Goal: Transaction & Acquisition: Purchase product/service

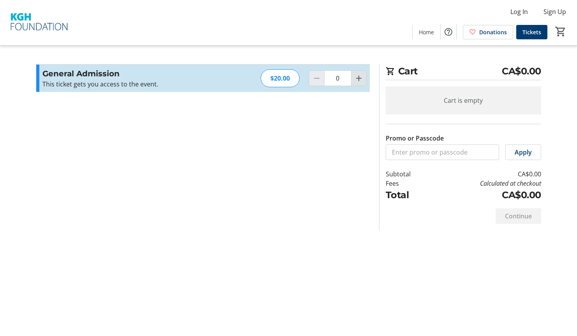
click at [357, 79] on mat-icon "Increment by one" at bounding box center [358, 78] width 9 height 9
type input "1"
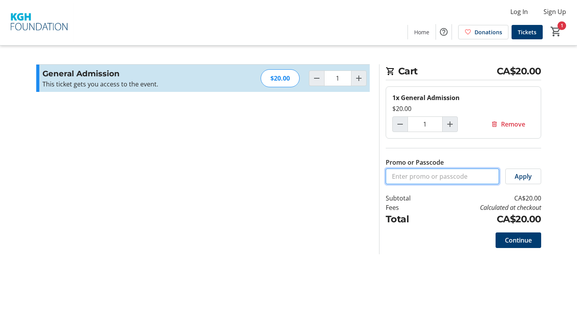
click at [407, 172] on input "Promo or Passcode" at bounding box center [441, 177] width 113 height 16
paste input "KGHFBOARD"
type input "KGHFBOARD"
click at [524, 177] on span "Apply" at bounding box center [522, 176] width 17 height 9
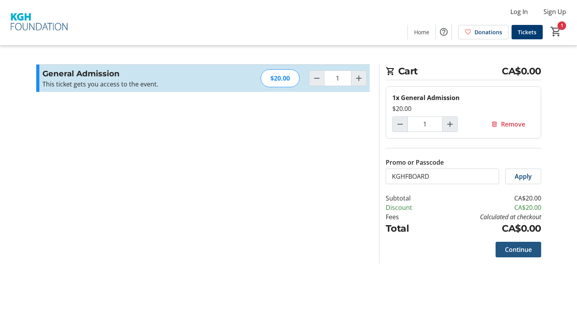
click at [525, 251] on span "Continue" at bounding box center [518, 249] width 27 height 9
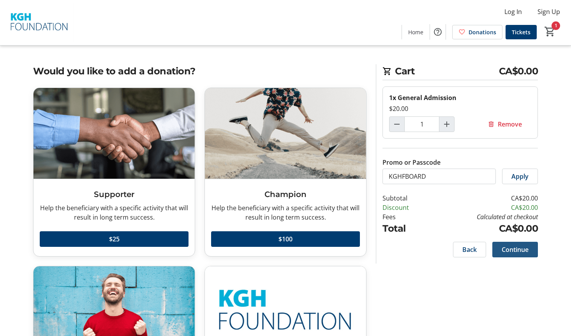
click at [524, 247] on span "Continue" at bounding box center [515, 249] width 27 height 9
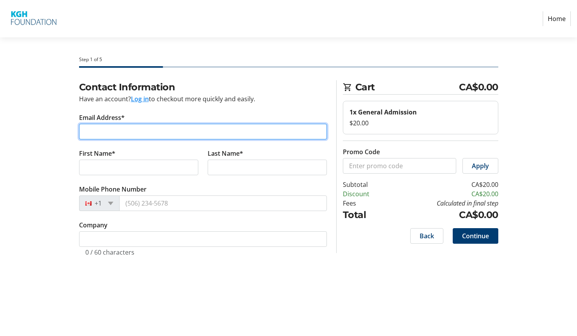
click at [102, 134] on input "Email Address*" at bounding box center [203, 132] width 248 height 16
type input "[EMAIL_ADDRESS][DOMAIN_NAME]"
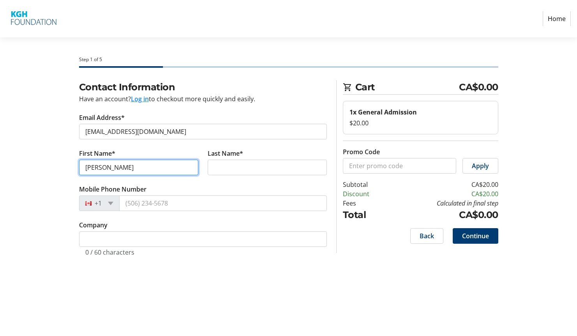
type input "[PERSON_NAME]"
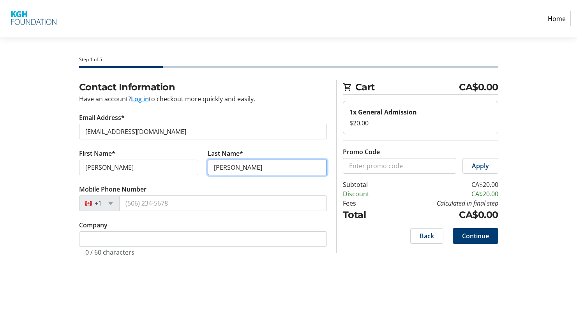
type input "[PERSON_NAME]"
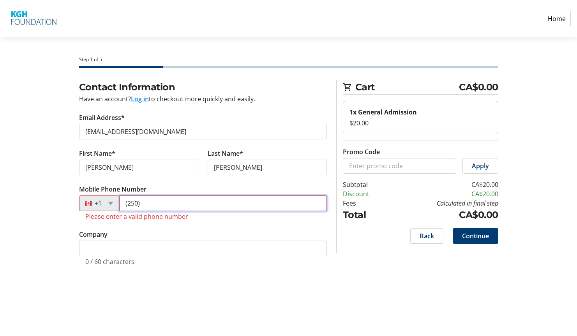
click at [168, 204] on input "(250)" at bounding box center [223, 203] width 208 height 16
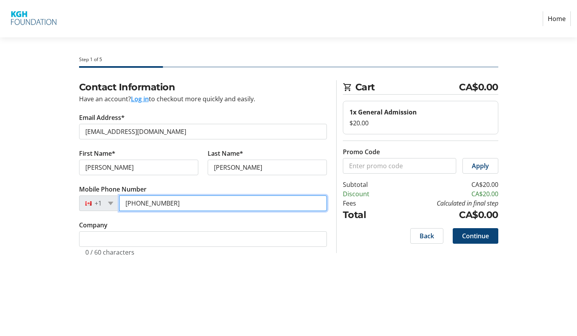
type input "[PHONE_NUMBER]"
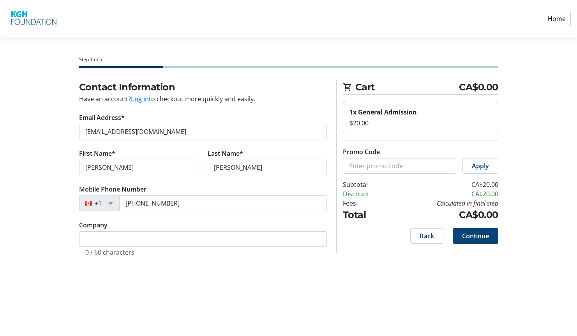
click at [480, 235] on span "Continue" at bounding box center [475, 235] width 27 height 9
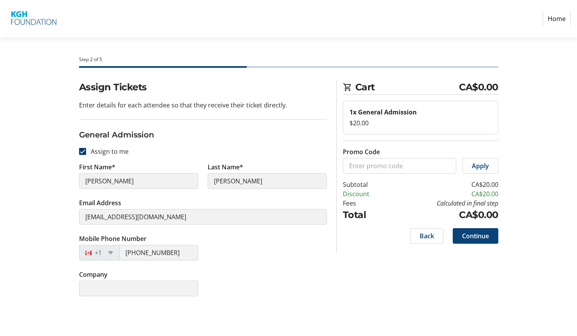
click at [474, 239] on span "Continue" at bounding box center [475, 235] width 27 height 9
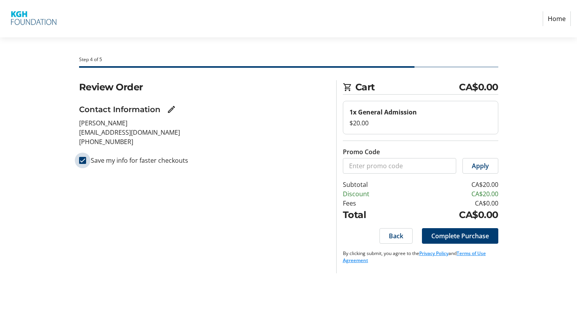
click at [79, 160] on input "Save my info for faster checkouts" at bounding box center [82, 160] width 7 height 7
checkbox input "false"
click at [474, 234] on span "Complete Purchase" at bounding box center [460, 235] width 58 height 9
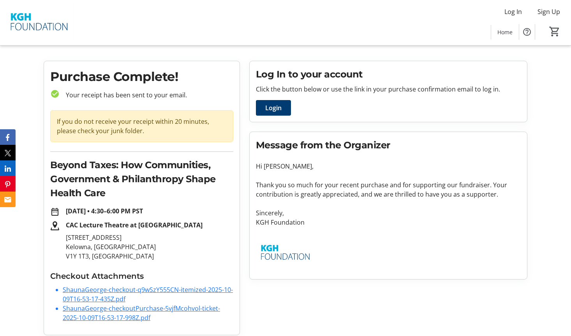
scroll to position [16, 0]
